Goal: Information Seeking & Learning: Learn about a topic

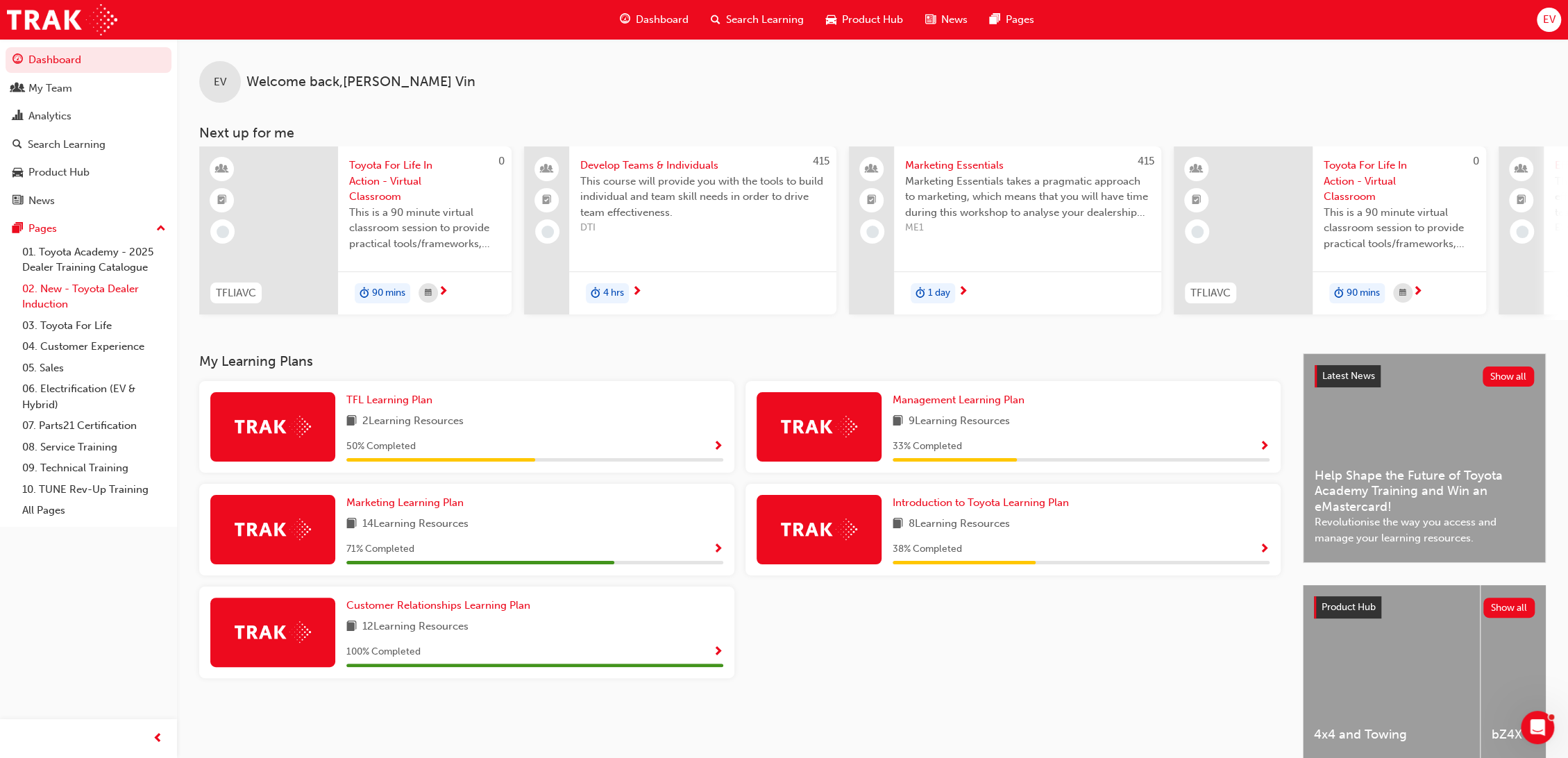
drag, startPoint x: 75, startPoint y: 292, endPoint x: 75, endPoint y: 301, distance: 9.0
click at [75, 292] on link "02. New - Toyota Dealer Induction" at bounding box center [94, 296] width 155 height 37
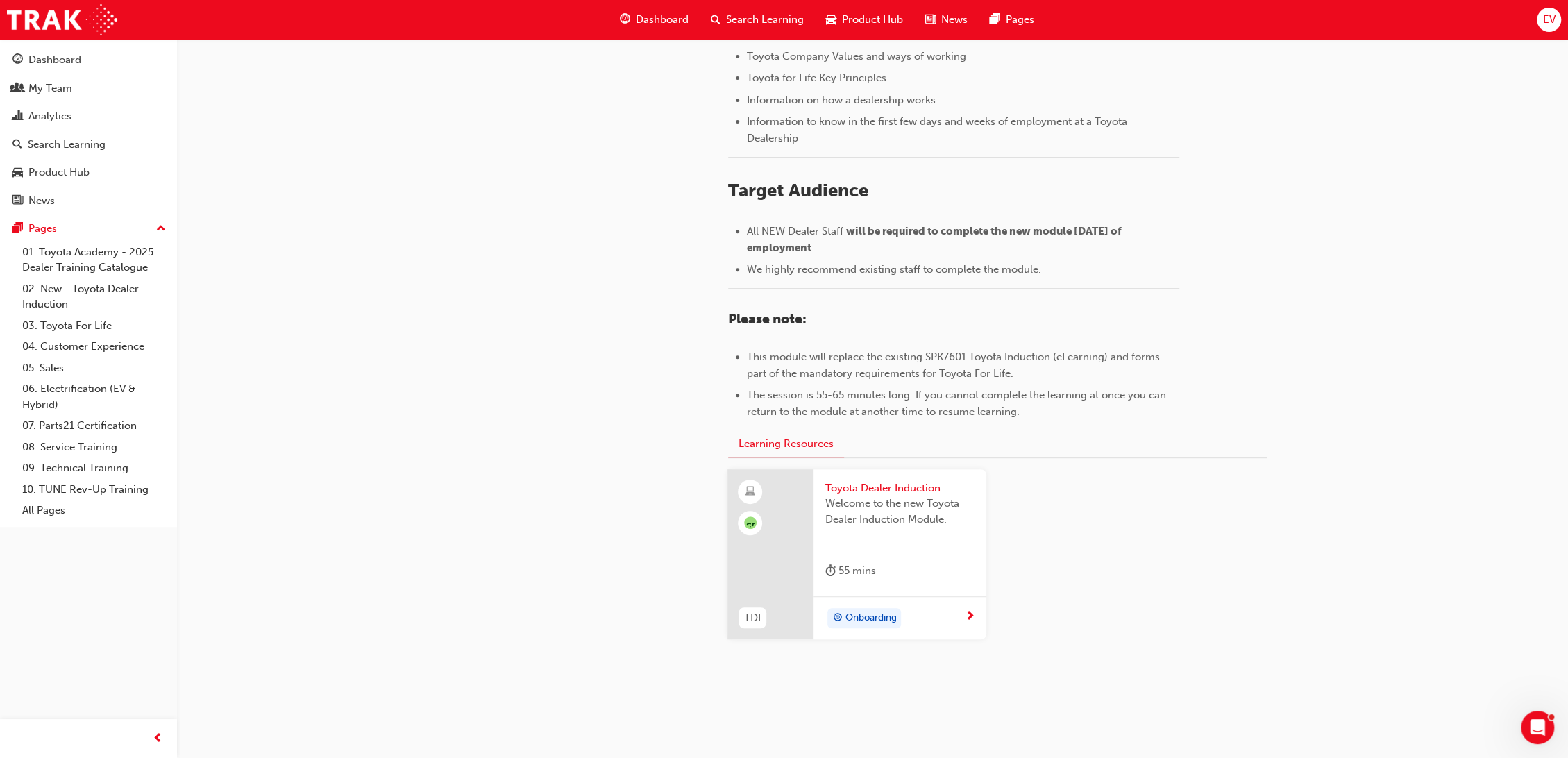
scroll to position [462, 0]
click at [849, 481] on span "Toyota Dealer Induction" at bounding box center [899, 484] width 150 height 16
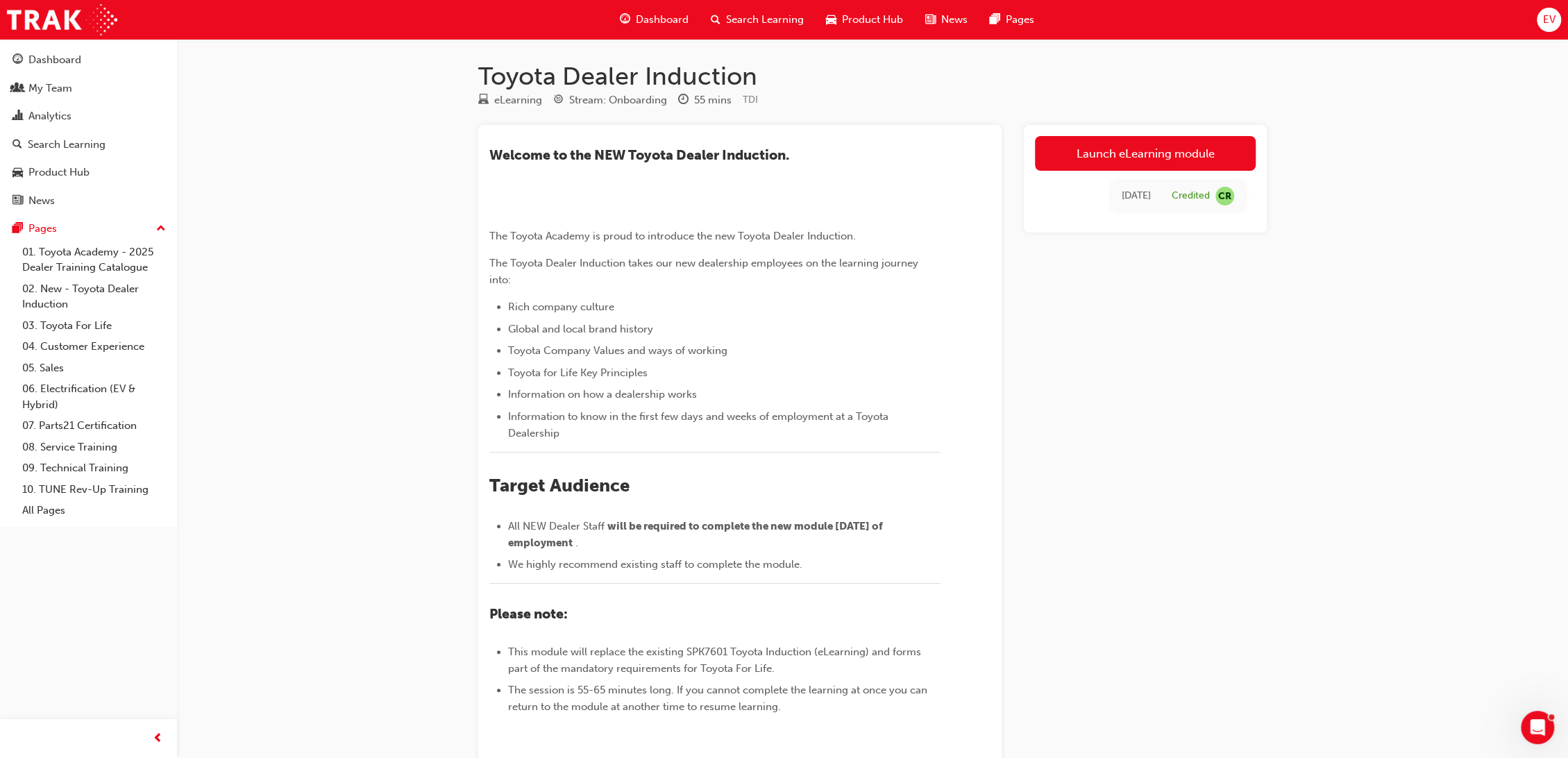
click at [788, 21] on span "Search Learning" at bounding box center [764, 20] width 78 height 16
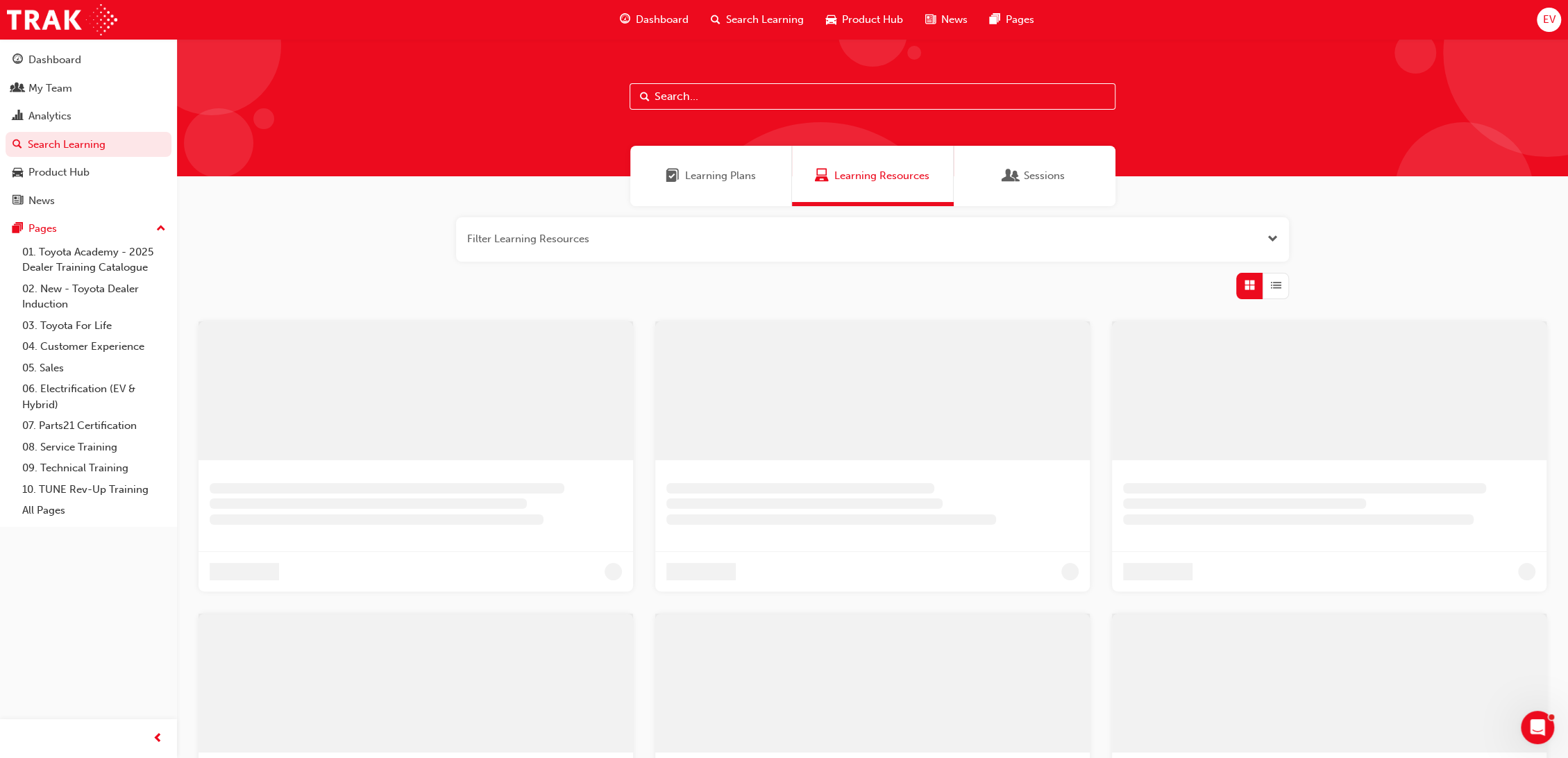
click at [685, 87] on input "text" at bounding box center [872, 97] width 486 height 26
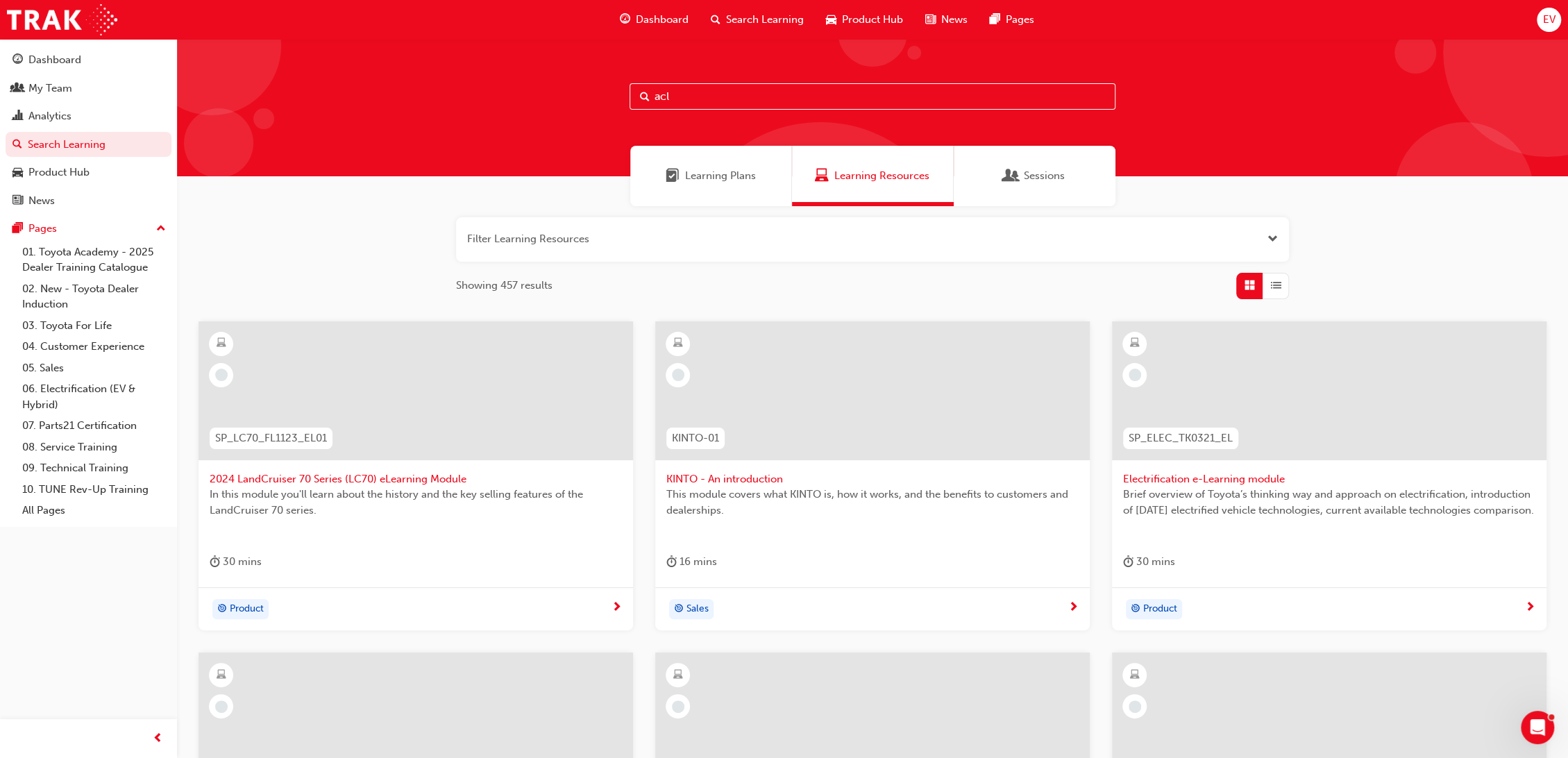
type input "acl"
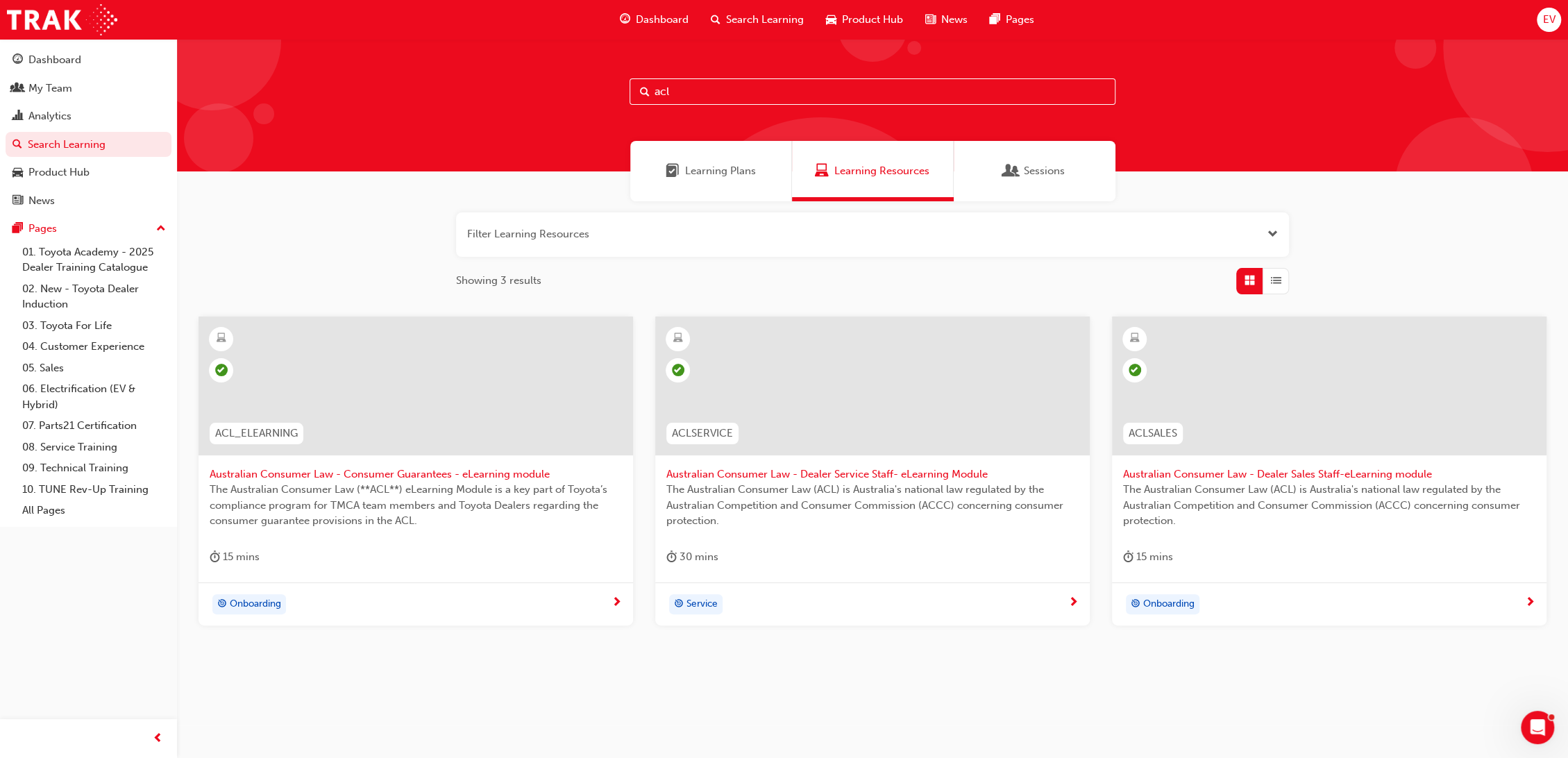
scroll to position [6, 0]
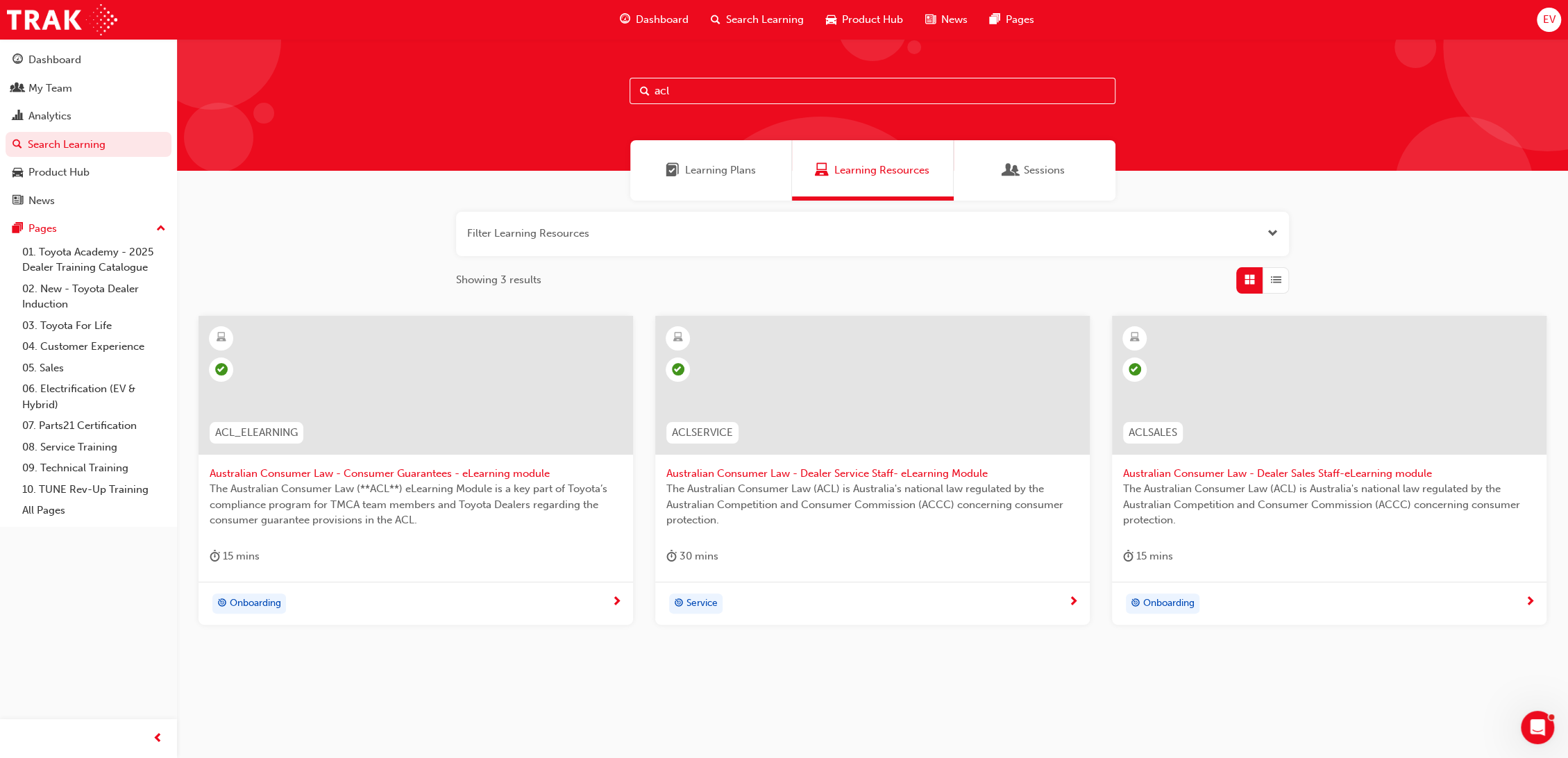
click at [422, 474] on span "Australian Consumer Law - Consumer Guarantees - eLearning module" at bounding box center [416, 473] width 412 height 16
